Goal: Transaction & Acquisition: Purchase product/service

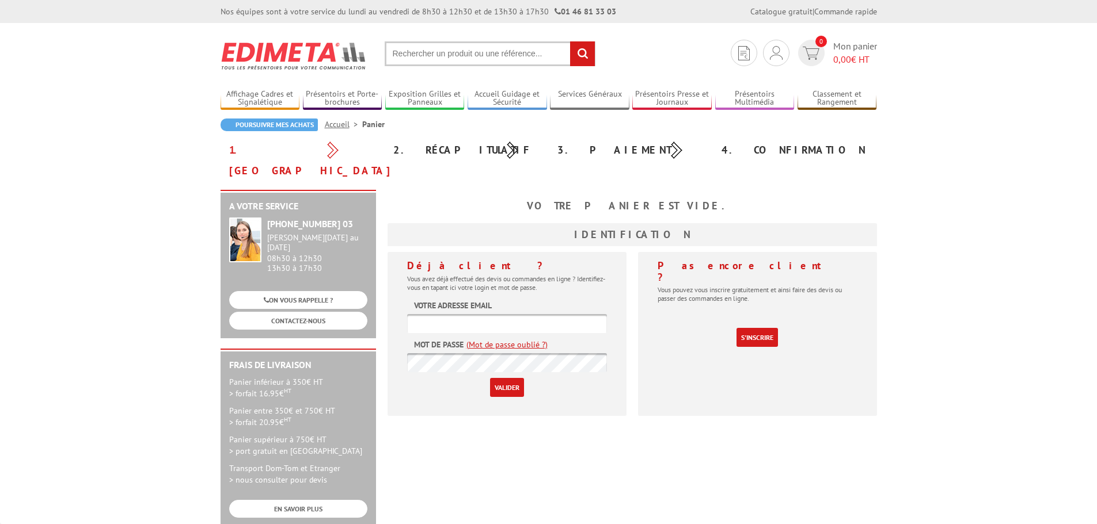
type input "[EMAIL_ADDRESS][DOMAIN_NAME]"
click at [511, 378] on input "Valider" at bounding box center [507, 387] width 34 height 19
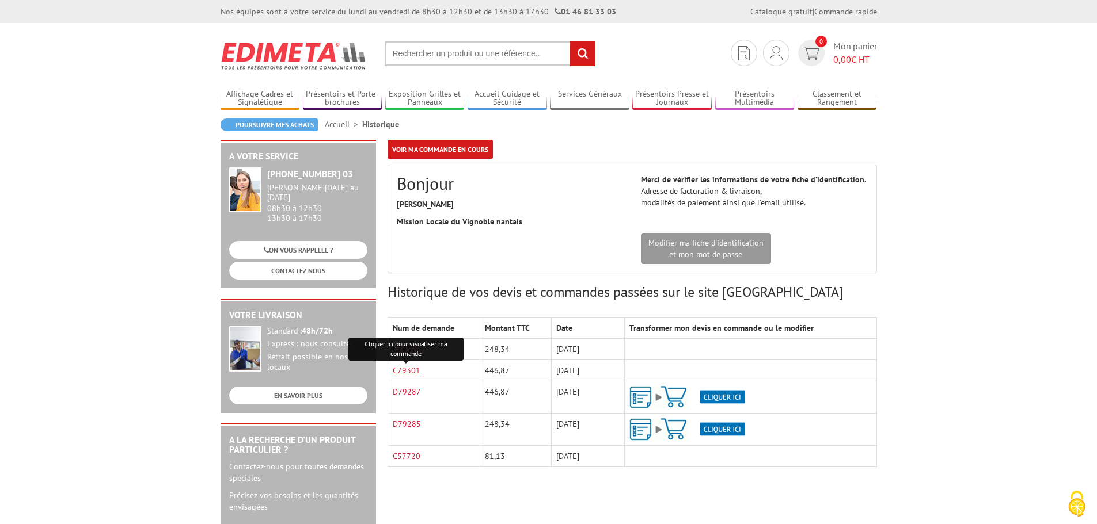
click at [405, 370] on link "C79301" at bounding box center [407, 371] width 28 height 10
click at [488, 51] on input "text" at bounding box center [490, 53] width 211 height 25
paste input "PA1058"
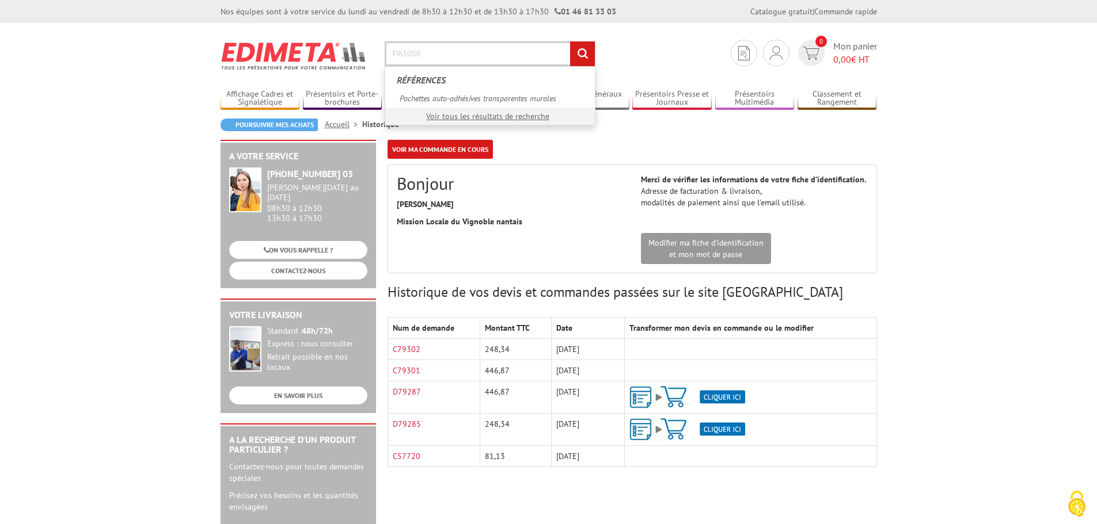
type input "PA1058"
click at [570, 41] on input "rechercher" at bounding box center [582, 53] width 25 height 25
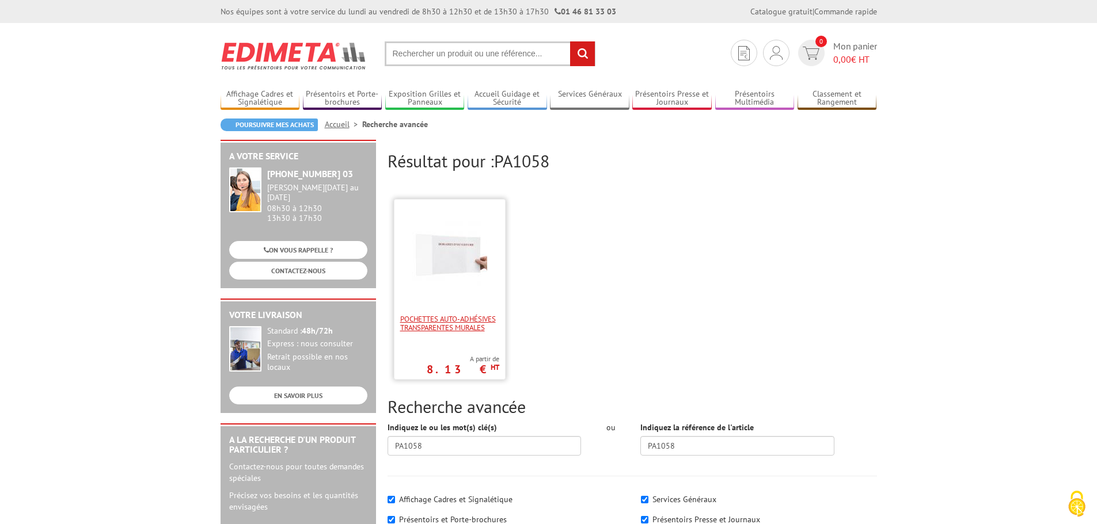
click at [463, 317] on span "Pochettes auto-adhésives transparentes murales" at bounding box center [449, 323] width 99 height 17
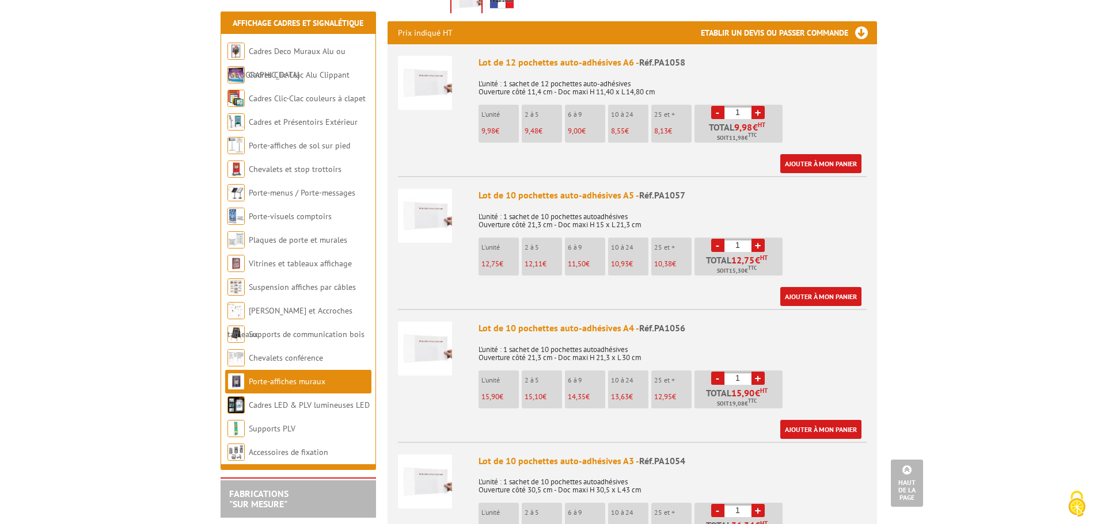
scroll to position [403, 0]
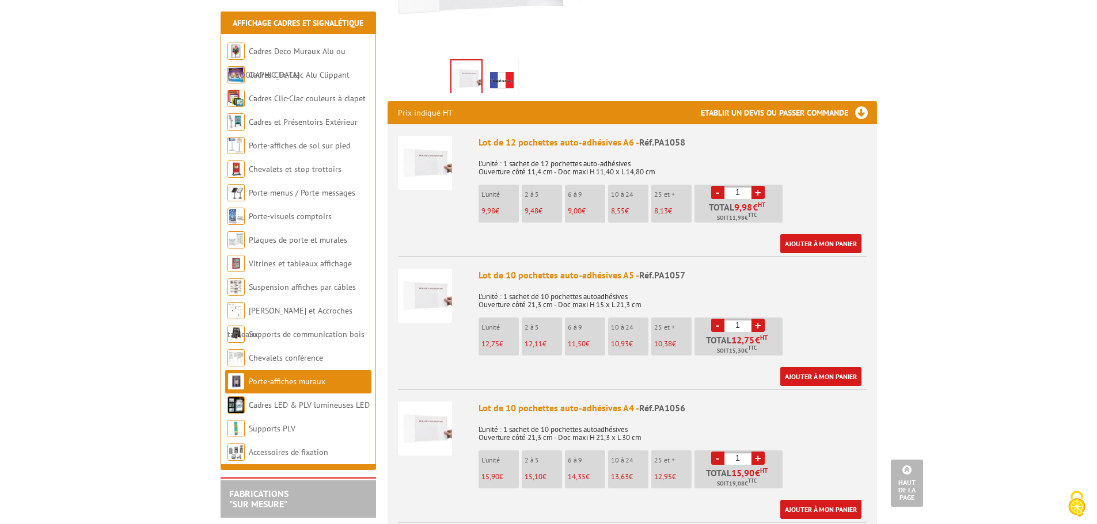
scroll to position [345, 0]
